Goal: Task Accomplishment & Management: Complete application form

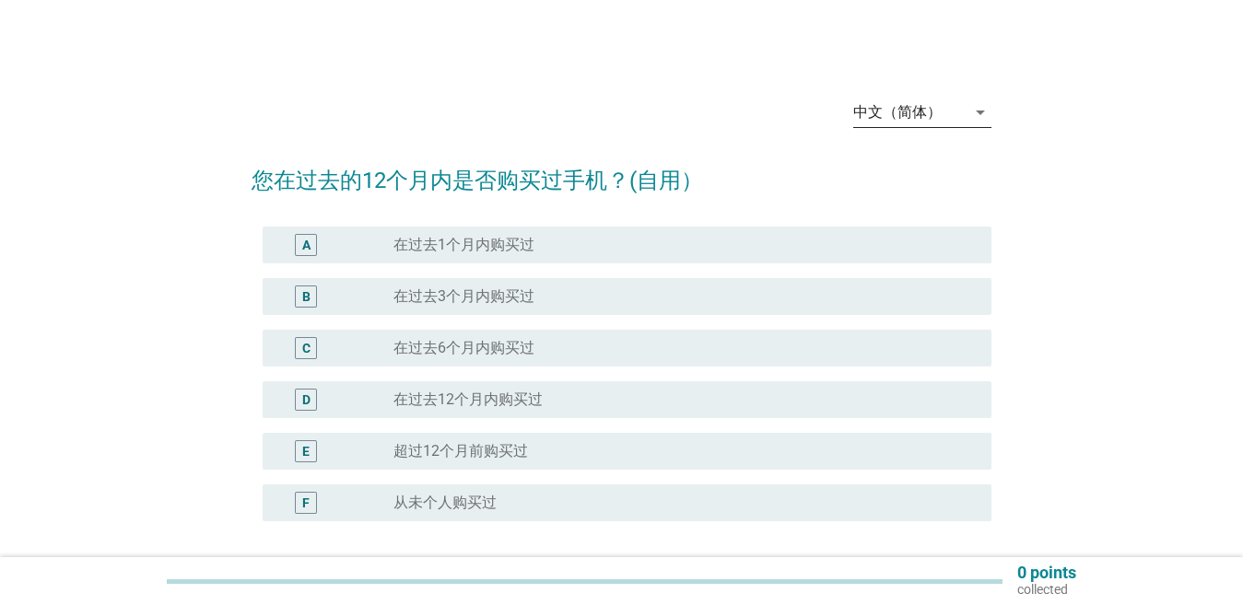
click at [922, 102] on div "中文（简体）" at bounding box center [909, 112] width 112 height 29
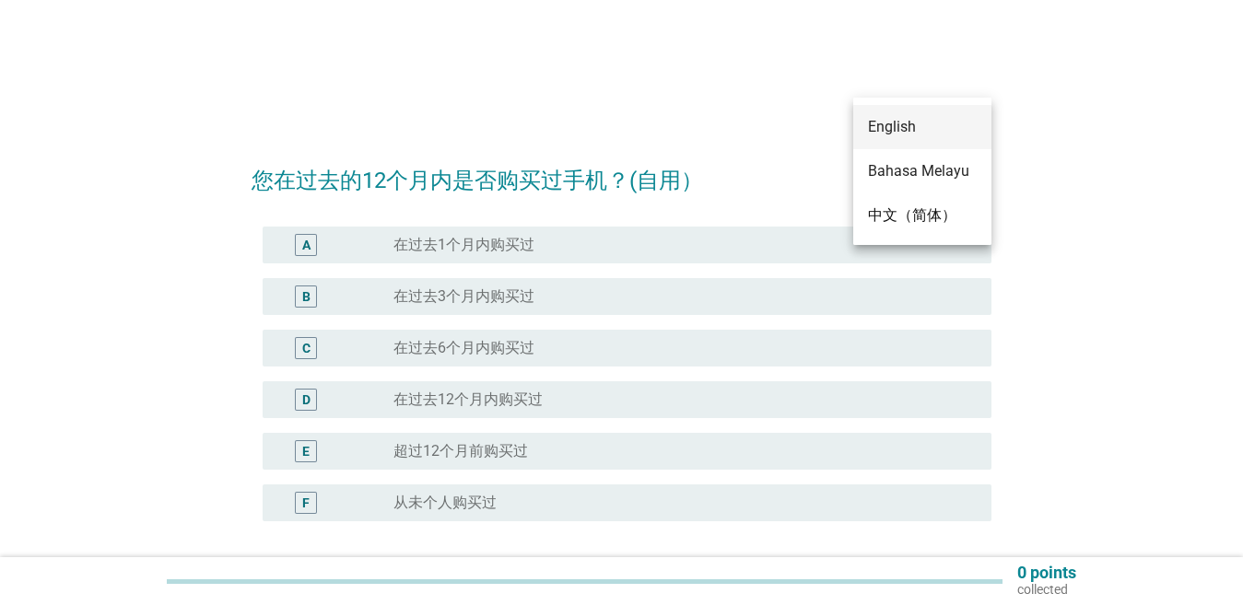
click at [913, 123] on div "English" at bounding box center [922, 127] width 109 height 22
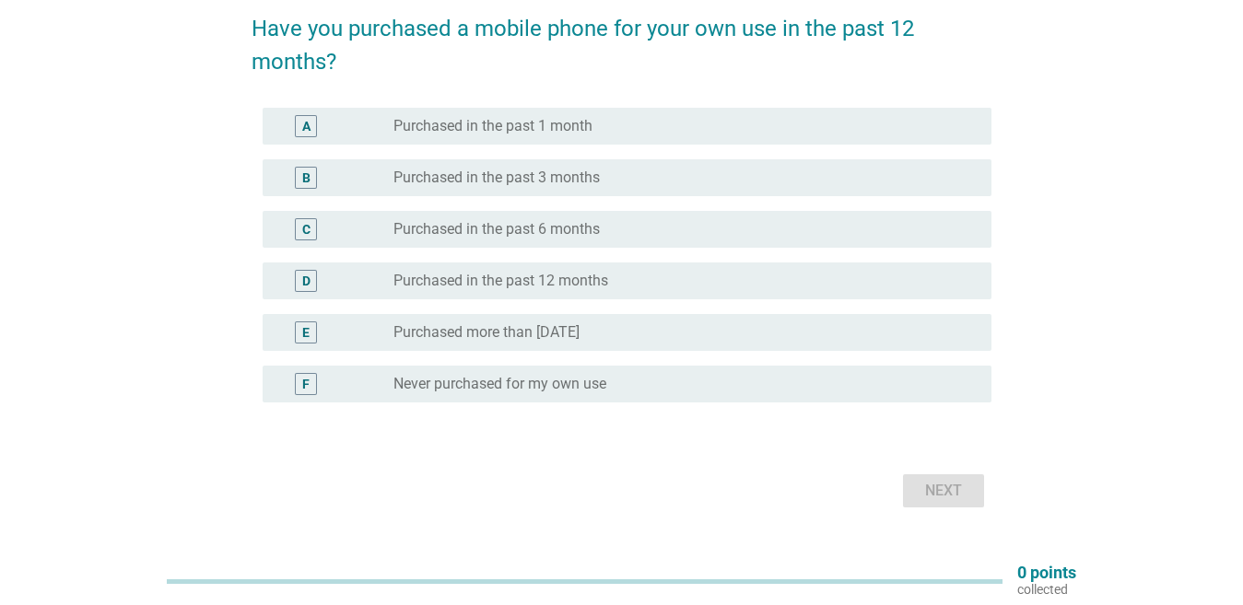
scroll to position [150, 0]
click at [815, 274] on div "radio_button_unchecked Purchased in the past 12 months" at bounding box center [677, 283] width 569 height 18
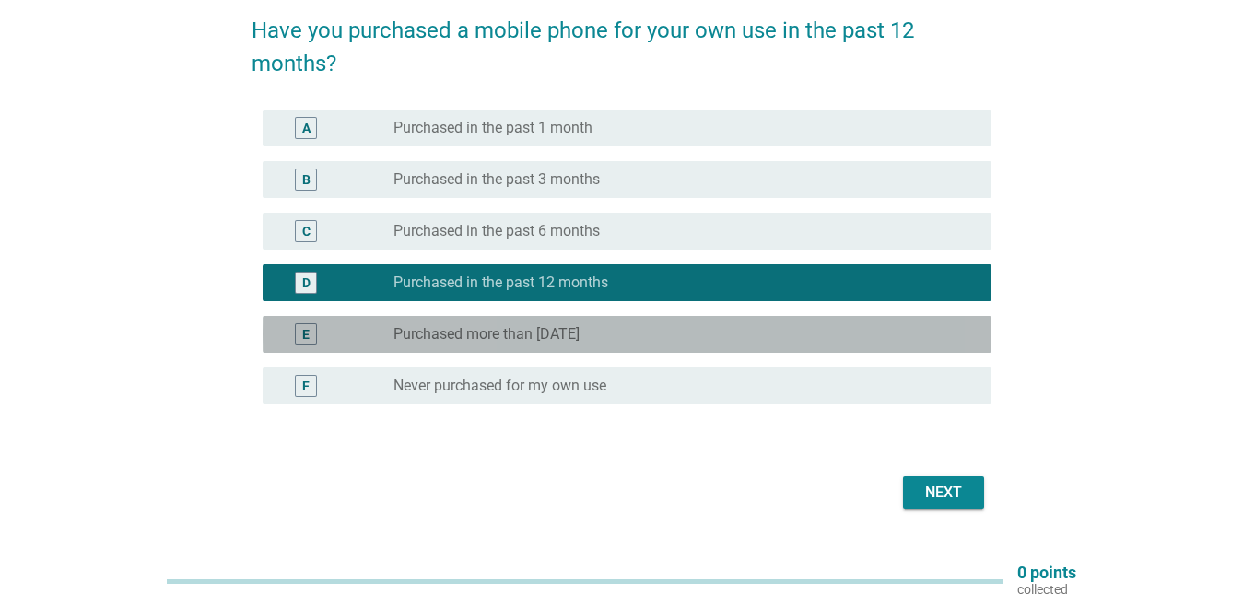
click at [829, 327] on div "radio_button_unchecked Purchased more than [DATE]" at bounding box center [677, 334] width 569 height 18
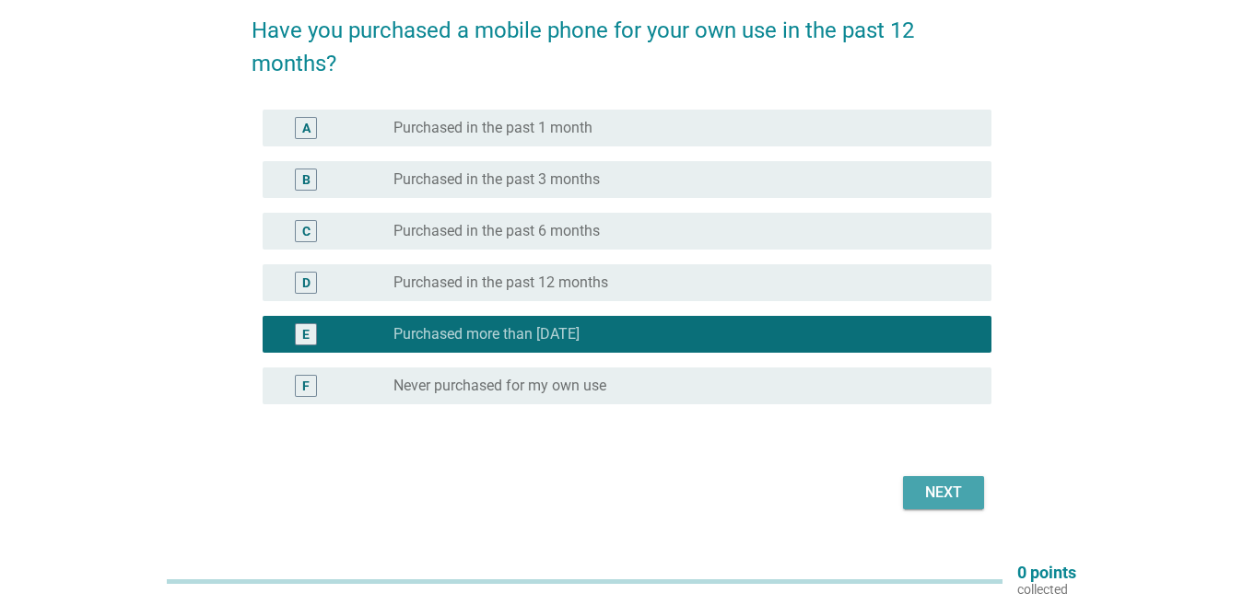
click at [942, 495] on div "Next" at bounding box center [944, 493] width 52 height 22
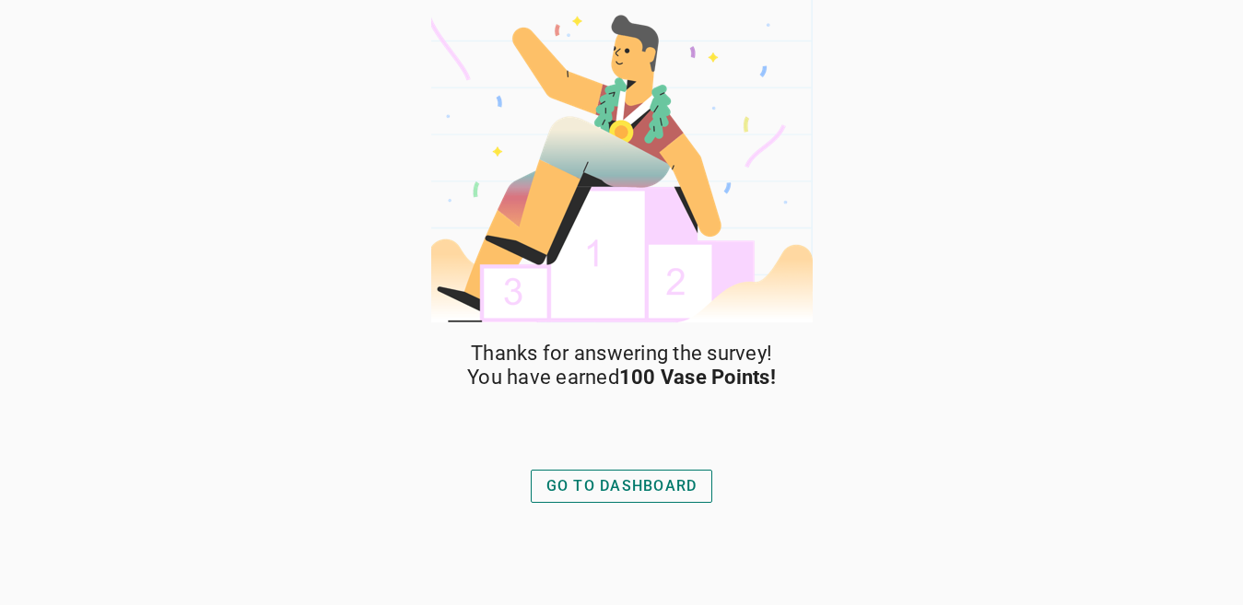
click at [612, 491] on div "GO TO DASHBOARD" at bounding box center [621, 486] width 151 height 22
